Goal: Check status: Check status

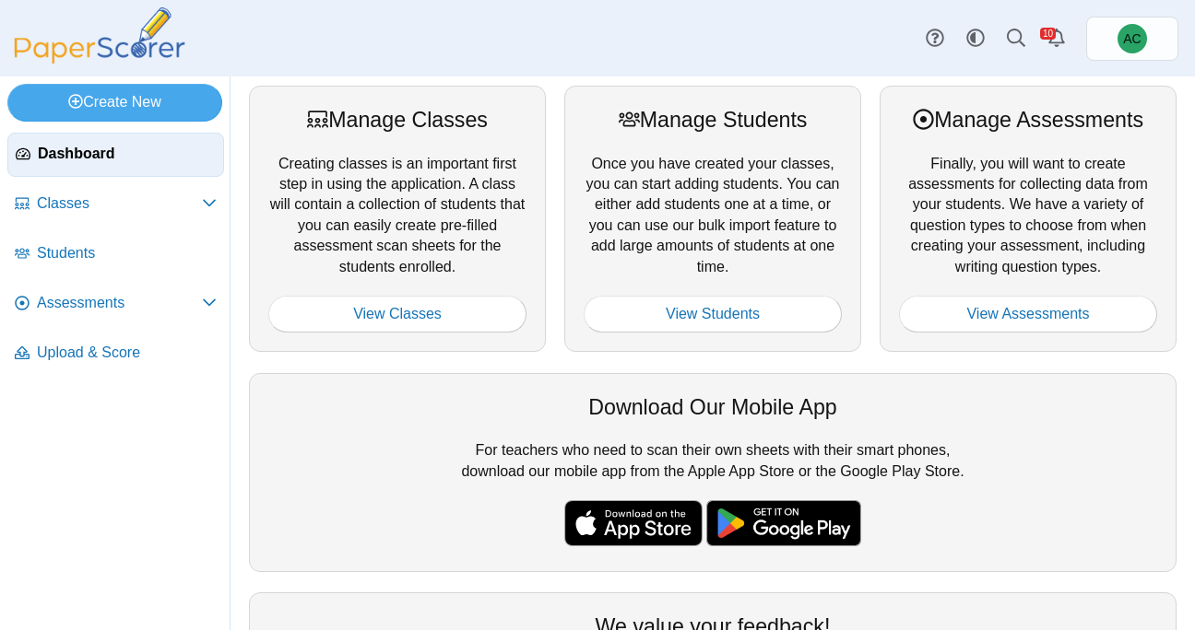
click at [1076, 337] on div "Manage Assessments Finally, you will want to create assessments for collecting …" at bounding box center [1027, 219] width 297 height 266
click at [1043, 319] on link "View Assessments" at bounding box center [1028, 314] width 258 height 37
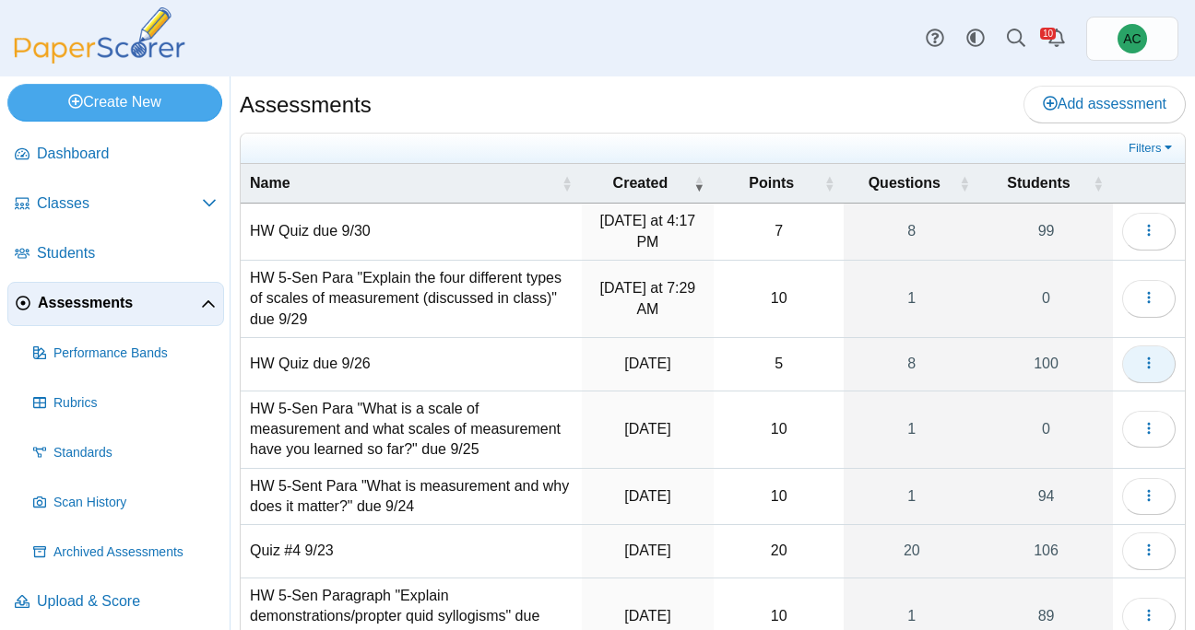
click at [1148, 360] on icon "button" at bounding box center [1148, 363] width 15 height 15
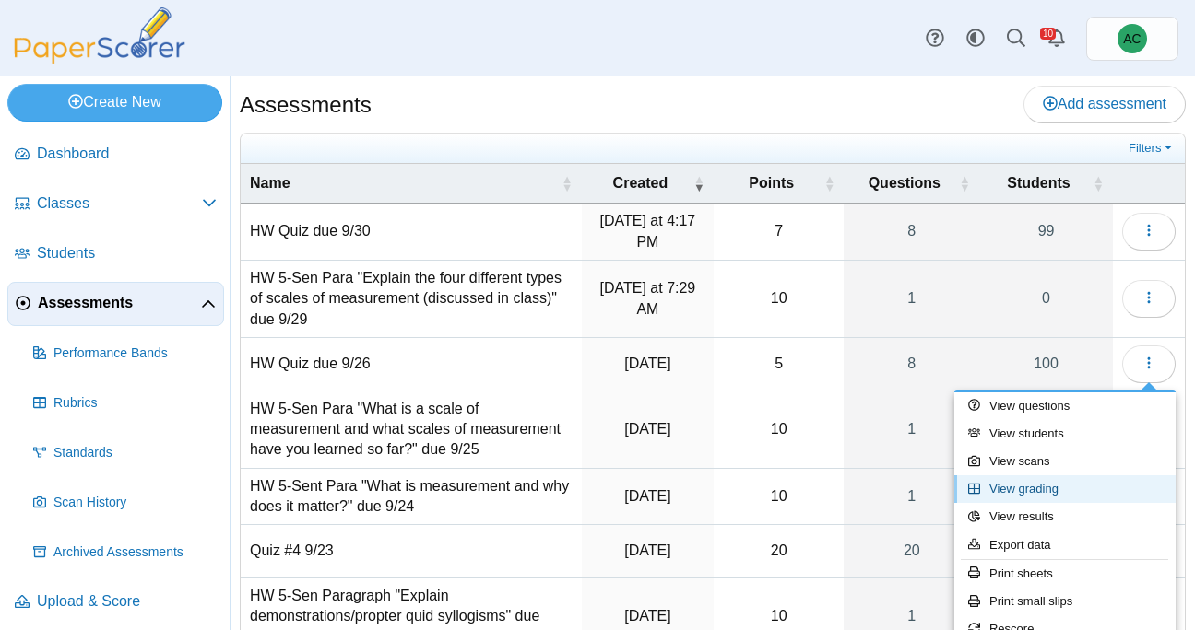
click at [1034, 501] on link "View grading" at bounding box center [1064, 490] width 221 height 28
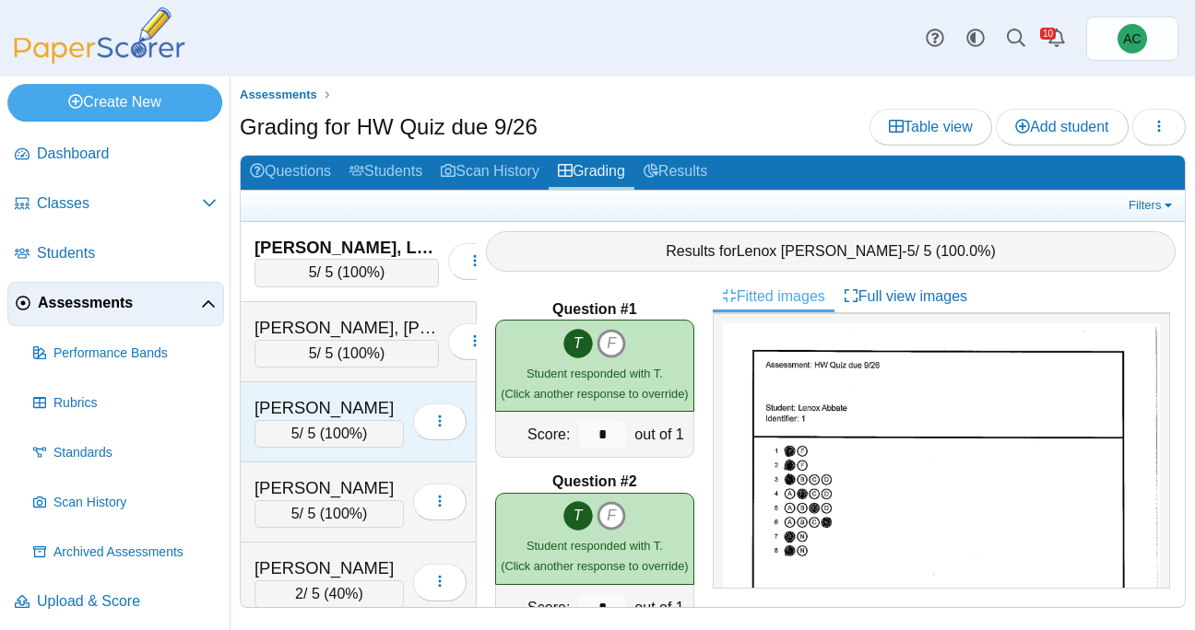
scroll to position [6179, 0]
